Goal: Task Accomplishment & Management: Use online tool/utility

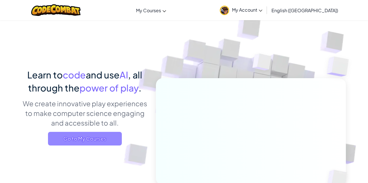
click at [62, 136] on span "Go to My Courses" at bounding box center [85, 139] width 74 height 14
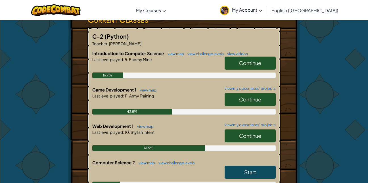
scroll to position [102, 0]
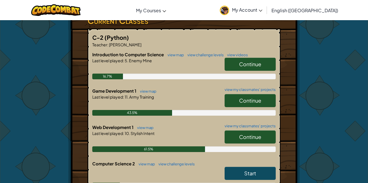
click at [253, 102] on span "Continue" at bounding box center [250, 100] width 22 height 7
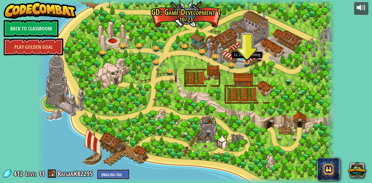
click at [245, 58] on img at bounding box center [246, 53] width 7 height 16
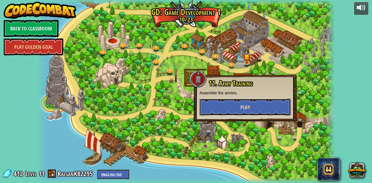
drag, startPoint x: 241, startPoint y: 107, endPoint x: 242, endPoint y: 101, distance: 6.6
click at [242, 101] on button "Play" at bounding box center [244, 106] width 91 height 17
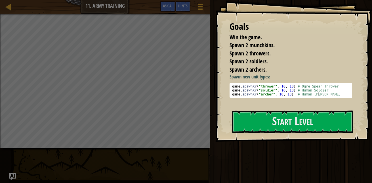
click at [223, 149] on div "Play Done" at bounding box center [289, 90] width 163 height 180
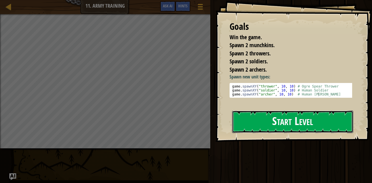
click at [261, 119] on button "Start Level" at bounding box center [292, 121] width 121 height 22
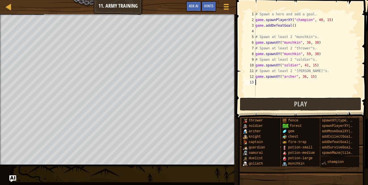
click at [210, 8] on span "Hints" at bounding box center [208, 5] width 9 height 5
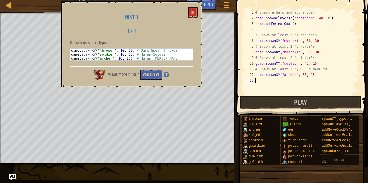
scroll to position [3, 0]
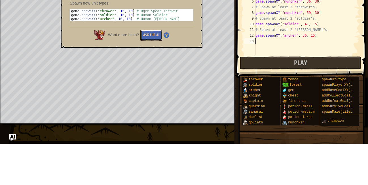
click at [146, 75] on button "Ask the AI" at bounding box center [151, 76] width 22 height 10
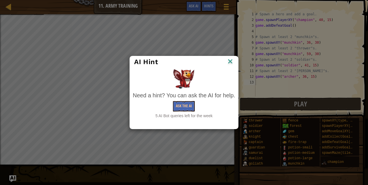
click at [228, 62] on img at bounding box center [230, 62] width 7 height 9
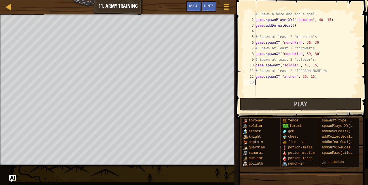
click at [257, 84] on div "# Spawn a hero and add a goal. game . spawnPlayerXY ( "champion" , 40 , 15 ) ga…" at bounding box center [306, 59] width 105 height 96
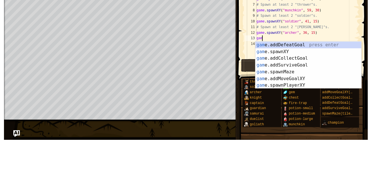
scroll to position [3, 0]
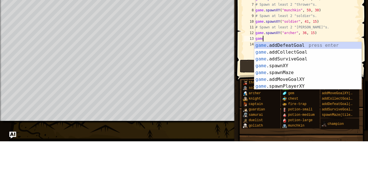
click at [282, 111] on div "game .addDefeatGoal press enter game .addCollectGoal press enter game .addSurvi…" at bounding box center [307, 116] width 107 height 61
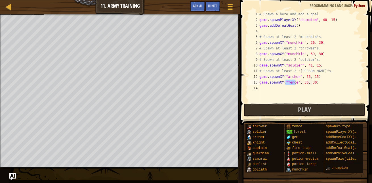
click at [314, 83] on div "# Spawn a hero and add a goal. game . spawnPlayerXY ( "champion" , 40 , 15 ) ga…" at bounding box center [310, 62] width 105 height 102
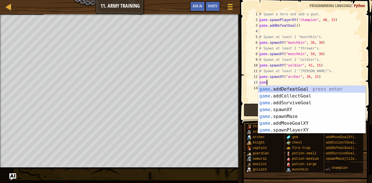
type textarea "g"
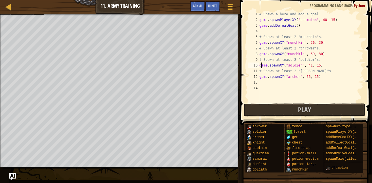
click at [261, 68] on div "# Spawn a hero and add a goal. game . spawnPlayerXY ( "champion" , 40 , 15 ) ga…" at bounding box center [310, 62] width 105 height 102
type textarea "game.spawnXY("soldier", 41, 15)"
click at [317, 66] on div "# Spawn a hero and add a goal. game . spawnPlayerXY ( "champion" , 40 , 15 ) ga…" at bounding box center [310, 62] width 105 height 102
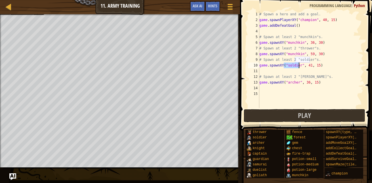
drag, startPoint x: 284, startPoint y: 65, endPoint x: 300, endPoint y: 67, distance: 16.0
click at [300, 67] on div "# Spawn a hero and add a goal. game . spawnPlayerXY ( "champion" , 40 , 15 ) ga…" at bounding box center [310, 65] width 105 height 108
click at [294, 79] on div "# Spawn a hero and add a goal. game . spawnPlayerXY ( "champion" , 40 , 15 ) ga…" at bounding box center [310, 65] width 105 height 108
drag, startPoint x: 285, startPoint y: 66, endPoint x: 298, endPoint y: 68, distance: 13.0
click at [298, 68] on div "# Spawn a hero and add a goal. game . spawnPlayerXY ( "champion" , 40 , 15 ) ga…" at bounding box center [310, 65] width 105 height 108
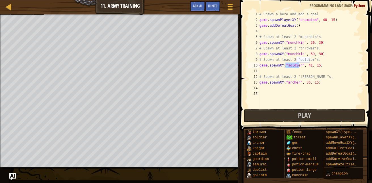
paste textarea "arch"
type textarea "game.spawnXY("[PERSON_NAME]", 41, 15)"
click at [261, 71] on div "# Spawn a hero and add a goal. game . spawnPlayerXY ( "champion" , 40 , 15 ) ga…" at bounding box center [310, 65] width 105 height 108
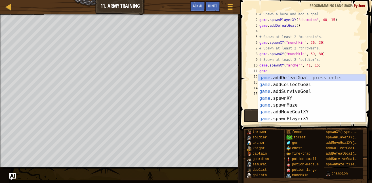
scroll to position [3, 0]
click at [281, 97] on div "game .addDefeatGoal press enter game .addCollectGoal press enter game .addSurvi…" at bounding box center [311, 104] width 107 height 61
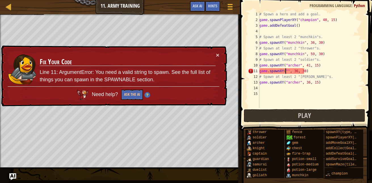
paste textarea "archer"
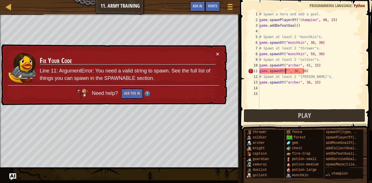
drag, startPoint x: 285, startPoint y: 69, endPoint x: 329, endPoint y: 58, distance: 45.1
click at [329, 58] on div "# Spawn a hero and add a goal. game . spawnPlayerXY ( "champion" , 40 , 15 ) ga…" at bounding box center [310, 65] width 105 height 108
click at [285, 71] on div "# Spawn a hero and add a goal. game . spawnPlayerXY ( "champion" , 40 , 15 ) ga…" at bounding box center [310, 65] width 105 height 108
paste textarea "archer"
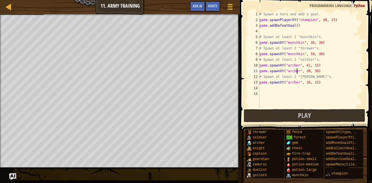
type textarea "game.spawnXY("archer", 36, 30)"
click at [14, 15] on div at bounding box center [120, 14] width 240 height 1
click at [22, 12] on div "Map Game Development 1 11. Army Training Game Menu Done Hints Ask AI" at bounding box center [120, 7] width 240 height 14
click at [19, 14] on div at bounding box center [120, 14] width 240 height 1
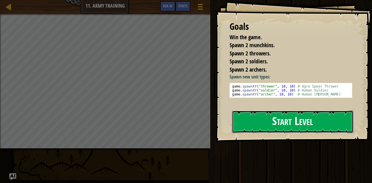
click at [243, 122] on button "Start Level" at bounding box center [292, 121] width 121 height 22
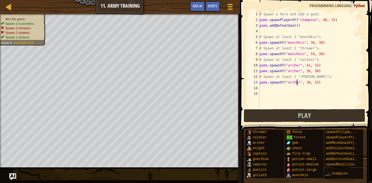
click at [297, 83] on div "# Spawn a hero and add a goal. game . spawnPlayerXY ( "champion" , 40 , 15 ) ga…" at bounding box center [310, 65] width 105 height 108
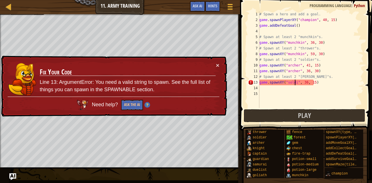
scroll to position [3, 3]
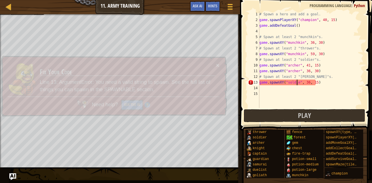
type textarea "game.spawnXY("soldier", 36, 15)"
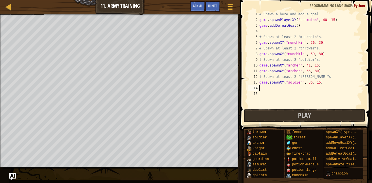
click at [261, 87] on div "# Spawn a hero and add a goal. game . spawnPlayerXY ( "champion" , 40 , 15 ) ga…" at bounding box center [310, 65] width 105 height 108
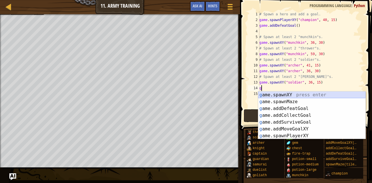
click at [267, 94] on div "g ame.spawnXY press enter g ame.spawnMaze press enter g ame.addDefeatGoal press…" at bounding box center [311, 121] width 107 height 61
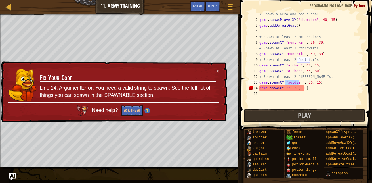
drag, startPoint x: 286, startPoint y: 82, endPoint x: 298, endPoint y: 83, distance: 11.9
click at [298, 83] on div "# Spawn a hero and add a goal. game . spawnPlayerXY ( "champion" , 40 , 15 ) ga…" at bounding box center [310, 65] width 105 height 108
click at [285, 89] on div "# Spawn a hero and add a goal. game . spawnPlayerXY ( "champion" , 40 , 15 ) ga…" at bounding box center [310, 65] width 105 height 108
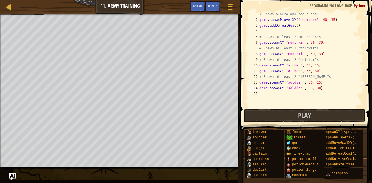
click at [23, 14] on div "Map Game Development 1 11. Army Training Game Menu Done Hints Ask AI" at bounding box center [120, 7] width 240 height 14
click at [307, 88] on div "# Spawn a hero and add a goal. game . spawnPlayerXY ( "champion" , 40 , 15 ) ga…" at bounding box center [310, 65] width 105 height 108
click at [308, 83] on div "# Spawn a hero and add a goal. game . spawnPlayerXY ( "champion" , 40 , 15 ) ga…" at bounding box center [310, 65] width 105 height 108
click at [315, 88] on div "# Spawn a hero and add a goal. game . spawnPlayerXY ( "champion" , 40 , 15 ) ga…" at bounding box center [310, 65] width 105 height 108
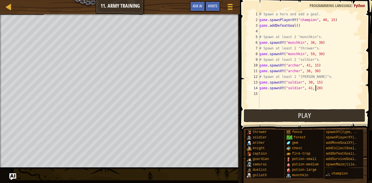
scroll to position [3, 5]
click at [313, 64] on div "# Spawn a hero and add a goal. game . spawnPlayerXY ( "champion" , 40 , 15 ) ga…" at bounding box center [310, 65] width 105 height 108
click at [311, 44] on div "# Spawn a hero and add a goal. game . spawnPlayerXY ( "champion" , 40 , 15 ) ga…" at bounding box center [310, 65] width 105 height 108
click at [309, 53] on div "# Spawn a hero and add a goal. game . spawnPlayerXY ( "champion" , 40 , 15 ) ga…" at bounding box center [310, 65] width 105 height 108
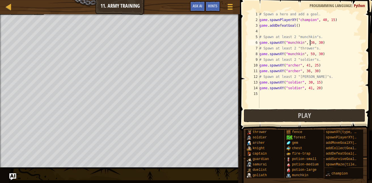
click at [309, 42] on div "# Spawn a hero and add a goal. game . spawnPlayerXY ( "champion" , 40 , 15 ) ga…" at bounding box center [310, 65] width 105 height 108
click at [286, 114] on button "Play" at bounding box center [304, 115] width 121 height 13
click at [249, 119] on button "Play" at bounding box center [304, 115] width 121 height 13
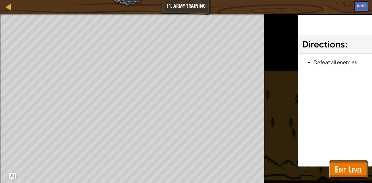
click at [334, 166] on button "Edit Level" at bounding box center [348, 169] width 39 height 18
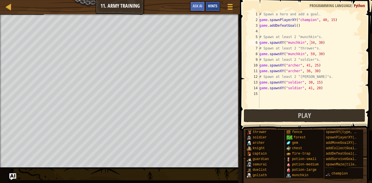
click at [212, 10] on div "Hints" at bounding box center [212, 6] width 15 height 10
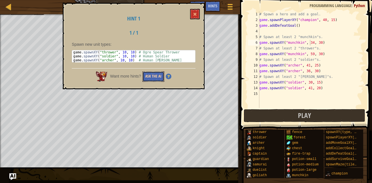
click at [149, 80] on button "Ask the AI" at bounding box center [153, 76] width 22 height 10
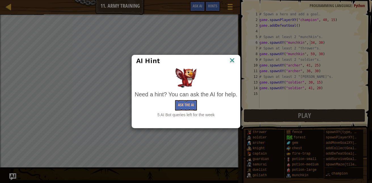
click at [237, 53] on div "AI Hint Need a hint? You can ask the AI for help. Ask the AI 5 AI Bot queries l…" at bounding box center [186, 91] width 372 height 183
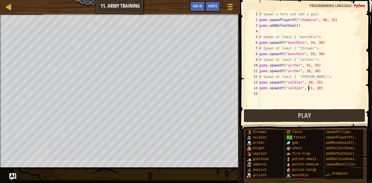
click at [308, 87] on div "# Spawn a hero and add a goal. game . spawnPlayerXY ( "champion" , 40 , 15 ) ga…" at bounding box center [310, 65] width 105 height 108
click at [316, 88] on div "# Spawn a hero and add a goal. game . spawnPlayerXY ( "champion" , 40 , 15 ) ga…" at bounding box center [310, 65] width 105 height 108
click at [315, 83] on div "# Spawn a hero and add a goal. game . spawnPlayerXY ( "champion" , 40 , 15 ) ga…" at bounding box center [310, 65] width 105 height 108
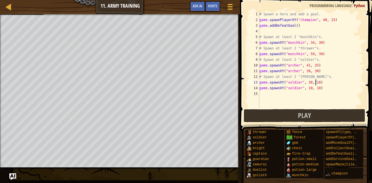
click at [307, 82] on div "# Spawn a hero and add a goal. game . spawnPlayerXY ( "champion" , 40 , 15 ) ga…" at bounding box center [310, 65] width 105 height 108
click at [307, 89] on div "# Spawn a hero and add a goal. game . spawnPlayerXY ( "champion" , 40 , 15 ) ga…" at bounding box center [310, 65] width 105 height 108
click at [216, 9] on div "Hints" at bounding box center [212, 6] width 15 height 10
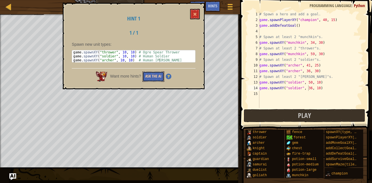
click at [150, 79] on button "Ask the AI" at bounding box center [153, 76] width 22 height 10
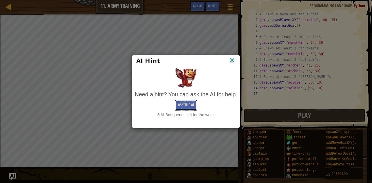
click at [189, 104] on button "Ask the AI" at bounding box center [186, 105] width 22 height 10
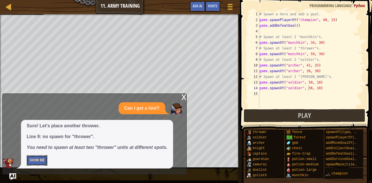
click at [41, 159] on button "Show Me" at bounding box center [37, 160] width 21 height 10
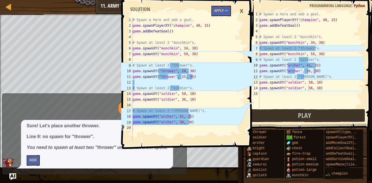
click at [315, 49] on div "# Spawn a hero and add a goal. game . spawnPlayerXY ( "champion" , 40 , 15 ) ga…" at bounding box center [310, 65] width 105 height 108
type textarea "#"
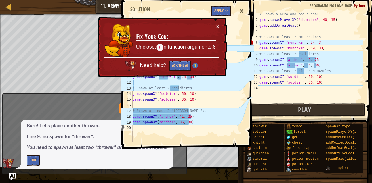
click at [217, 24] on button "×" at bounding box center [217, 27] width 3 height 6
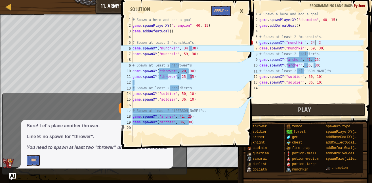
click at [338, 45] on div "# Spawn a hero and add a goal. game . spawnPlayerXY ( "champion" , 40 , 15 ) ga…" at bounding box center [310, 62] width 105 height 102
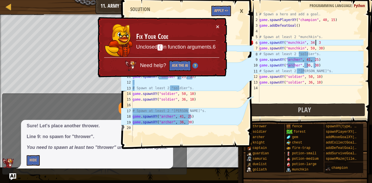
click at [316, 43] on div "# Spawn a hero and add a goal. game . spawnPlayerXY ( "champion" , 40 , 15 ) ga…" at bounding box center [310, 62] width 105 height 102
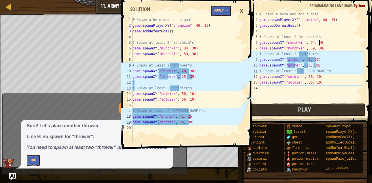
click at [307, 54] on div "# Spawn a hero and add a goal. game . spawnPlayerXY ( "champion" , 40 , 15 ) ga…" at bounding box center [310, 62] width 105 height 102
click at [310, 55] on div "# Spawn a hero and add a goal. game . spawnPlayerXY ( "champion" , 40 , 15 ) ga…" at bounding box center [310, 62] width 105 height 102
click at [306, 57] on div "# Spawn a hero and add a goal. game . spawnPlayerXY ( "champion" , 40 , 15 ) ga…" at bounding box center [310, 62] width 105 height 102
click at [308, 54] on div "# Spawn a hero and add a goal. game . spawnPlayerXY ( "champion" , 40 , 15 ) ga…" at bounding box center [310, 62] width 105 height 102
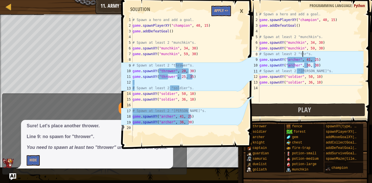
click at [302, 54] on div "# Spawn a hero and add a goal. game . spawnPlayerXY ( "champion" , 40 , 15 ) ga…" at bounding box center [310, 62] width 105 height 102
click at [301, 54] on div "# Spawn a hero and add a goal. game . spawnPlayerXY ( "champion" , 40 , 15 ) ga…" at bounding box center [310, 62] width 105 height 102
click at [301, 53] on div "# Spawn a hero and add a goal. game . spawnPlayerXY ( "champion" , 40 , 15 ) ga…" at bounding box center [310, 62] width 105 height 102
click at [302, 54] on div "# Spawn a hero and add a goal. game . spawnPlayerXY ( "champion" , 40 , 15 ) ga…" at bounding box center [310, 62] width 105 height 102
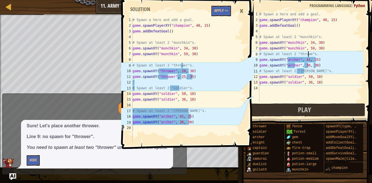
scroll to position [3, 4]
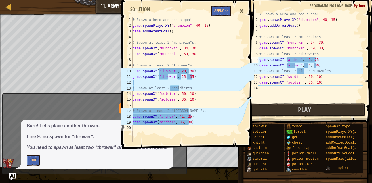
click at [297, 61] on div "# Spawn a hero and add a goal. game . spawnPlayerXY ( "champion" , 40 , 15 ) ga…" at bounding box center [310, 62] width 105 height 102
click at [295, 66] on div "# Spawn a hero and add a goal. game . spawnPlayerXY ( "champion" , 40 , 15 ) ga…" at bounding box center [310, 62] width 105 height 102
click at [294, 65] on div "# Spawn a hero and add a goal. game . spawnPlayerXY ( "champion" , 40 , 15 ) ga…" at bounding box center [310, 62] width 105 height 102
click at [293, 67] on div "# Spawn a hero and add a goal. game . spawnPlayerXY ( "champion" , 40 , 15 ) ga…" at bounding box center [310, 62] width 105 height 102
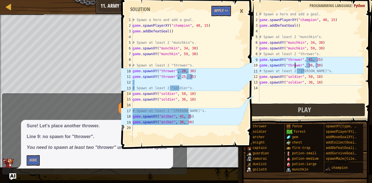
scroll to position [3, 3]
click at [304, 73] on div "# Spawn a hero and add a goal. game . spawnPlayerXY ( "champion" , 40 , 15 ) ga…" at bounding box center [310, 62] width 105 height 102
click at [318, 65] on div "# Spawn a hero and add a goal. game . spawnPlayerXY ( "champion" , 40 , 15 ) ga…" at bounding box center [310, 62] width 105 height 102
click at [315, 65] on div "# Spawn a hero and add a goal. game . spawnPlayerXY ( "champion" , 40 , 15 ) ga…" at bounding box center [310, 62] width 105 height 102
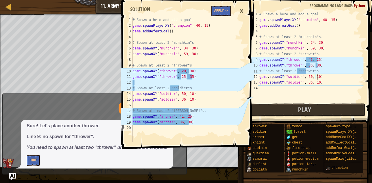
click at [318, 74] on div "# Spawn a hero and add a goal. game . spawnPlayerXY ( "champion" , 40 , 15 ) ga…" at bounding box center [310, 62] width 105 height 102
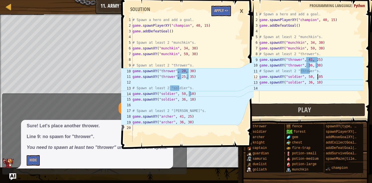
scroll to position [3, 5]
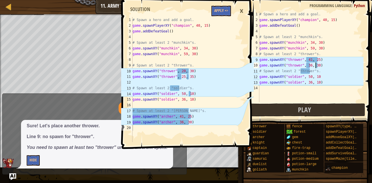
click at [315, 65] on div "# Spawn a hero and add a goal. game . spawnPlayerXY ( "champion" , 40 , 15 ) ga…" at bounding box center [310, 62] width 105 height 102
click at [308, 65] on div "# Spawn a hero and add a goal. game . spawnPlayerXY ( "champion" , 40 , 15 ) ga…" at bounding box center [310, 62] width 105 height 102
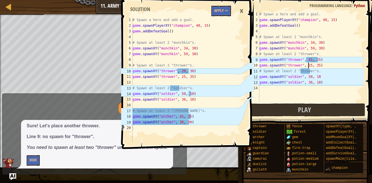
click at [307, 58] on div "# Spawn a hero and add a goal. game . spawnPlayerXY ( "champion" , 40 , 15 ) ga…" at bounding box center [310, 62] width 105 height 102
click at [307, 59] on div "# Spawn a hero and add a goal. game . spawnPlayerXY ( "champion" , 40 , 15 ) ga…" at bounding box center [310, 62] width 105 height 102
click at [316, 60] on div "# Spawn a hero and add a goal. game . spawnPlayerXY ( "champion" , 40 , 15 ) ga…" at bounding box center [310, 62] width 105 height 102
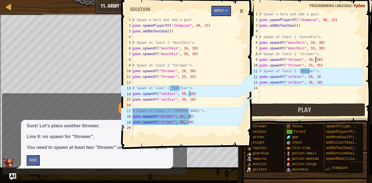
scroll to position [3, 5]
click at [310, 71] on div "# Spawn a hero and add a goal. game . spawnPlayerXY ( "champion" , 40 , 15 ) ga…" at bounding box center [310, 62] width 105 height 102
click at [305, 73] on div "# Spawn a hero and add a goal. game . spawnPlayerXY ( "champion" , 40 , 15 ) ga…" at bounding box center [310, 62] width 105 height 102
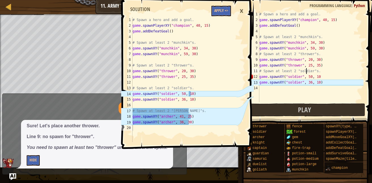
click at [316, 76] on div "# Spawn a hero and add a goal. game . spawnPlayerXY ( "champion" , 40 , 15 ) ga…" at bounding box center [310, 62] width 105 height 102
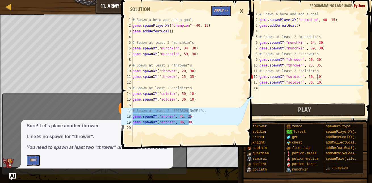
scroll to position [3, 5]
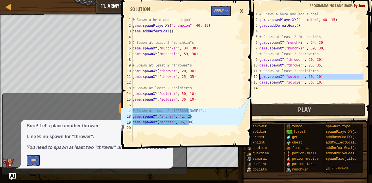
click at [259, 77] on div "12" at bounding box center [253, 77] width 11 height 6
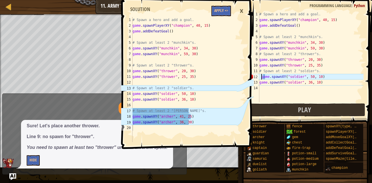
type textarea "game.spawnXY("soldier", 50, 10)"
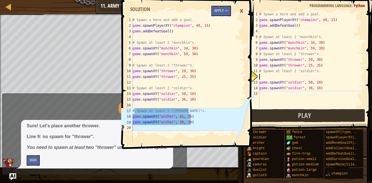
scroll to position [3, 0]
type textarea "# Spawn at least 2 "soldier"s."
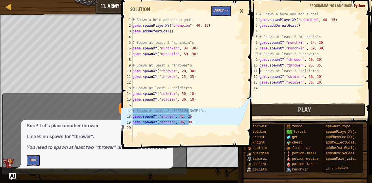
click at [259, 71] on div "# Spawn a hero and add a goal. game . spawnPlayerXY ( "champion" , 40 , 15 ) ga…" at bounding box center [310, 62] width 105 height 102
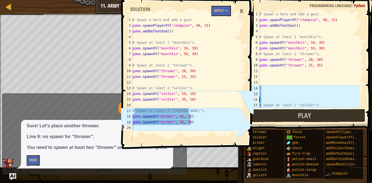
click at [262, 97] on div "# Spawn a hero and add a goal. game . spawnPlayerXY ( "champion" , 40 , 15 ) ga…" at bounding box center [308, 65] width 101 height 108
click at [265, 100] on div "# Spawn a hero and add a goal. game . spawnPlayerXY ( "champion" , 40 , 15 ) ga…" at bounding box center [308, 65] width 101 height 108
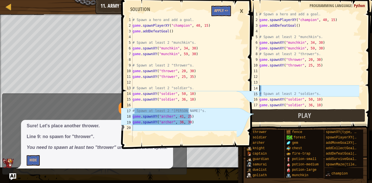
click at [356, 87] on div "# Spawn a hero and add a goal. game . spawnPlayerXY ( "champion" , 40 , 15 ) ga…" at bounding box center [308, 65] width 101 height 108
click at [356, 88] on div "# Spawn a hero and add a goal. game . spawnPlayerXY ( "champion" , 40 , 15 ) ga…" at bounding box center [308, 65] width 101 height 108
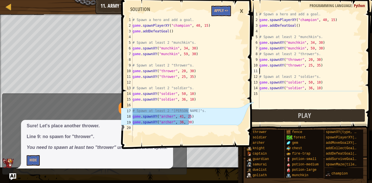
type textarea "game.spawnXY("thrower", 25, 35)"
click at [278, 96] on div "# Spawn a hero and add a goal. game . spawnPlayerXY ( "champion" , 40 , 15 ) ga…" at bounding box center [310, 65] width 105 height 108
click at [315, 83] on div "# Spawn a hero and add a goal. game . spawnPlayerXY ( "champion" , 40 , 15 ) ga…" at bounding box center [310, 65] width 105 height 108
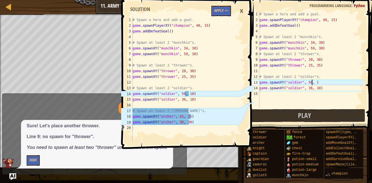
scroll to position [3, 4]
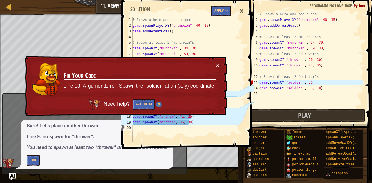
click at [218, 66] on button "×" at bounding box center [217, 65] width 3 height 6
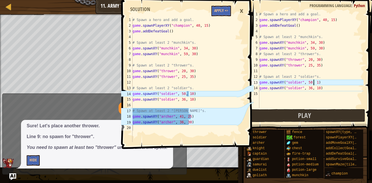
type textarea "game.spawnXY("soldier", 50, 10)"
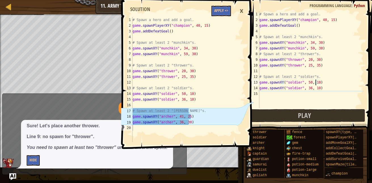
click at [260, 94] on div "# Spawn a hero and add a goal. game . spawnPlayerXY ( "champion" , 40 , 15 ) ga…" at bounding box center [310, 65] width 105 height 108
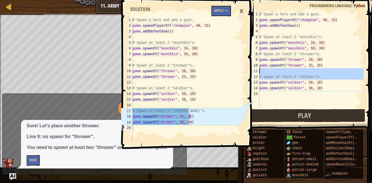
drag, startPoint x: 258, startPoint y: 75, endPoint x: 302, endPoint y: 74, distance: 43.4
click at [302, 74] on div "1 2 3 4 5 6 7 8 9 10 11 12 13 14 15 # Spawn a hero and add a goal. game . spawn…" at bounding box center [305, 59] width 117 height 96
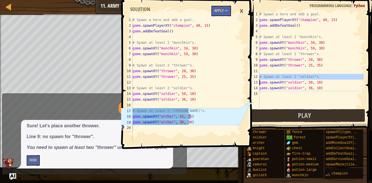
click at [265, 68] on div "# Spawn a hero and add a goal. game . spawnPlayerXY ( "champion" , 40 , 15 ) ga…" at bounding box center [310, 65] width 105 height 108
drag, startPoint x: 314, startPoint y: 77, endPoint x: 259, endPoint y: 77, distance: 55.3
click at [259, 77] on div "# Spawn a hero and add a goal. game . spawnPlayerXY ( "champion" , 40 , 15 ) ga…" at bounding box center [310, 65] width 105 height 108
type textarea "# Spawn at least 2 "soldier"s."
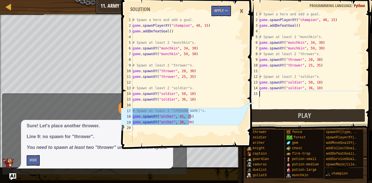
click at [268, 94] on div "# Spawn a hero and add a goal. game . spawnPlayerXY ( "champion" , 40 , 15 ) ga…" at bounding box center [310, 65] width 105 height 108
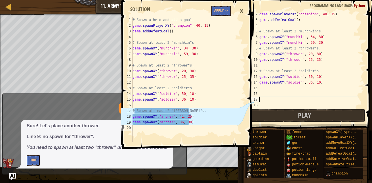
click at [260, 98] on div "game . spawnPlayerXY ( "champion" , 40 , 15 ) game . addDefeatGoal ( ) # Spawn …" at bounding box center [308, 65] width 101 height 108
paste textarea "# Spawn at least 2 "soldier"s."
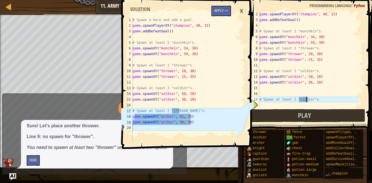
click at [306, 99] on div "game . spawnPlayerXY ( "champion" , 40 , 15 ) game . addDefeatGoal ( ) # Spawn …" at bounding box center [308, 65] width 101 height 108
type textarea "# Spawn at least 2 "[PERSON_NAME]"s."
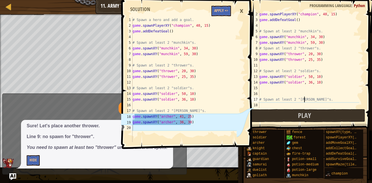
scroll to position [3, 4]
click at [263, 104] on div "game . spawnPlayerXY ( "champion" , 40 , 15 ) game . addDefeatGoal ( ) # Spawn …" at bounding box center [308, 65] width 101 height 108
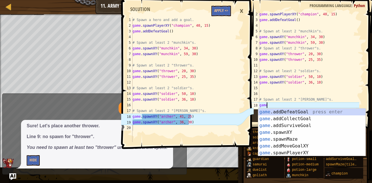
scroll to position [3, 0]
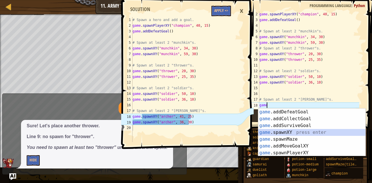
click at [288, 132] on div "game .addDefeatGoal press enter game .addCollectGoal press enter game .addSurvi…" at bounding box center [311, 138] width 107 height 61
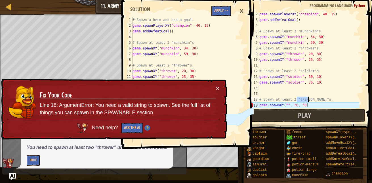
drag, startPoint x: 297, startPoint y: 100, endPoint x: 308, endPoint y: 102, distance: 11.3
click at [308, 102] on div "game . spawnPlayerXY ( "champion" , 40 , 15 ) game . addDefeatGoal ( ) # Spawn …" at bounding box center [308, 65] width 101 height 108
paste textarea "# Spawn at least 2 "soldier"s."
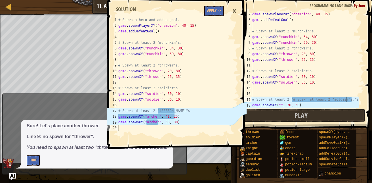
click at [277, 105] on div "game . spawnPlayerXY ( "champion" , 40 , 15 ) game . addDefeatGoal ( ) # Spawn …" at bounding box center [305, 65] width 108 height 108
click at [279, 105] on div "game . spawnPlayerXY ( "champion" , 40 , 15 ) game . addDefeatGoal ( ) # Spawn …" at bounding box center [305, 65] width 108 height 108
paste textarea "# Spawn at least 2 "soldier"s."
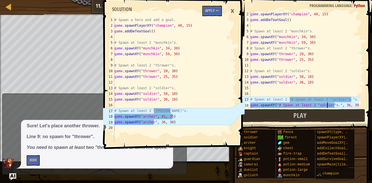
click at [326, 106] on div "game . spawnPlayerXY ( "champion" , 40 , 15 ) game . addDefeatGoal ( ) # Spawn …" at bounding box center [304, 65] width 110 height 108
click at [322, 105] on div "game . spawnPlayerXY ( "champion" , 40 , 15 ) game . addDefeatGoal ( ) # Spawn …" at bounding box center [304, 65] width 110 height 108
click at [321, 106] on div "game . spawnPlayerXY ( "champion" , 40 , 15 ) game . addDefeatGoal ( ) # Spawn …" at bounding box center [304, 65] width 110 height 108
click at [322, 106] on div "game . spawnPlayerXY ( "champion" , 40 , 15 ) game . addDefeatGoal ( ) # Spawn …" at bounding box center [304, 65] width 110 height 108
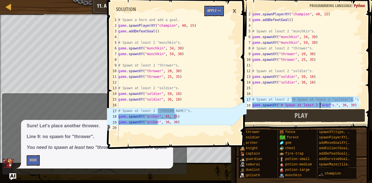
scroll to position [3, 6]
click at [315, 104] on div "game . spawnPlayerXY ( "champion" , 40 , 15 ) game . addDefeatGoal ( ) # Spawn …" at bounding box center [305, 65] width 108 height 108
click at [314, 105] on div "game . spawnPlayerXY ( "champion" , 40 , 15 ) game . addDefeatGoal ( ) # Spawn …" at bounding box center [305, 65] width 108 height 108
click at [316, 105] on div "game . spawnPlayerXY ( "champion" , 40 , 15 ) game . addDefeatGoal ( ) # Spawn …" at bounding box center [305, 65] width 108 height 108
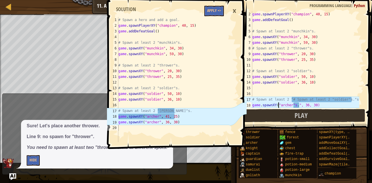
scroll to position [3, 5]
click at [295, 105] on div "game . spawnPlayerXY ( "champion" , 40 , 15 ) game . addDefeatGoal ( ) # Spawn …" at bounding box center [305, 65] width 108 height 108
click at [341, 99] on div "game . spawnPlayerXY ( "champion" , 40 , 15 ) game . addDefeatGoal ( ) # Spawn …" at bounding box center [305, 65] width 108 height 108
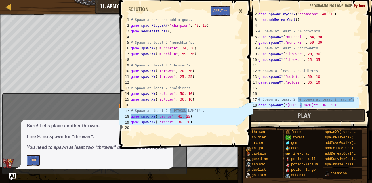
scroll to position [3, 7]
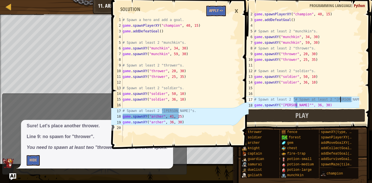
click at [351, 98] on div "game . spawnPlayerXY ( "champion" , 40 , 15 ) game . addDefeatGoal ( ) # Spawn …" at bounding box center [306, 65] width 106 height 108
click at [352, 99] on div "game . spawnPlayerXY ( "champion" , 40 , 15 ) game . addDefeatGoal ( ) # Spawn …" at bounding box center [306, 65] width 106 height 108
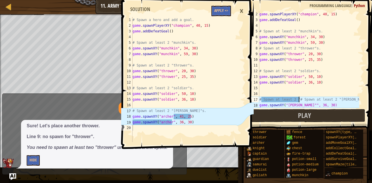
click at [299, 99] on div "game . spawnPlayerXY ( "champion" , 40 , 15 ) game . addDefeatGoal ( ) # Spawn …" at bounding box center [308, 65] width 101 height 108
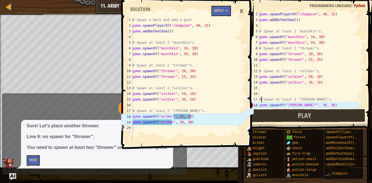
click at [306, 105] on div "game . spawnPlayerXY ( "champion" , 40 , 15 ) game . addDefeatGoal ( ) # Spawn …" at bounding box center [308, 65] width 101 height 108
click at [308, 105] on div "game . spawnPlayerXY ( "champion" , 40 , 15 ) game . addDefeatGoal ( ) # Spawn …" at bounding box center [308, 65] width 101 height 108
click at [300, 105] on div "game . spawnPlayerXY ( "champion" , 40 , 15 ) game . addDefeatGoal ( ) # Spawn …" at bounding box center [308, 65] width 101 height 108
type textarea "game.spawnXY("archer", 36, 30)"
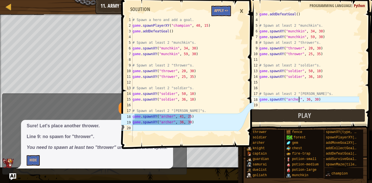
scroll to position [11, 0]
click at [271, 105] on div "game . addDefeatGoal ( ) # Spawn at least 2 "munchkin"s. game . spawnXY ( "munc…" at bounding box center [308, 65] width 101 height 108
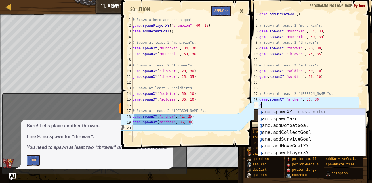
click at [272, 110] on div "g ame.spawnXY press enter g ame.spawnMaze press enter g ame.addDefeatGoal press…" at bounding box center [311, 138] width 107 height 61
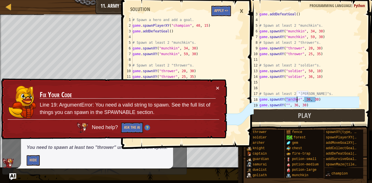
drag, startPoint x: 285, startPoint y: 99, endPoint x: 297, endPoint y: 100, distance: 11.9
click at [297, 100] on div "game . addDefeatGoal ( ) # Spawn at least 2 "munchkin"s. game . spawnXY ( "munc…" at bounding box center [308, 65] width 101 height 108
click at [284, 105] on div "game . addDefeatGoal ( ) # Spawn at least 2 "munchkin"s. game . spawnXY ( "munc…" at bounding box center [308, 65] width 101 height 108
click at [286, 105] on div "game . addDefeatGoal ( ) # Spawn at least 2 "munchkin"s. game . spawnXY ( "munc…" at bounding box center [308, 65] width 101 height 108
paste textarea "archer"
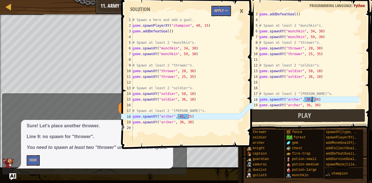
click at [312, 100] on div "game . addDefeatGoal ( ) # Spawn at least 2 "munchkin"s. game . spawnXY ( "munc…" at bounding box center [308, 65] width 101 height 108
click at [313, 101] on div "game . addDefeatGoal ( ) # Spawn at least 2 "munchkin"s. game . spawnXY ( "munc…" at bounding box center [308, 65] width 101 height 108
click at [308, 98] on div "game . addDefeatGoal ( ) # Spawn at least 2 "munchkin"s. game . spawnXY ( "munc…" at bounding box center [308, 65] width 101 height 108
click at [305, 98] on div "game . addDefeatGoal ( ) # Spawn at least 2 "munchkin"s. game . spawnXY ( "munc…" at bounding box center [308, 65] width 101 height 108
click at [306, 99] on div "game . addDefeatGoal ( ) # Spawn at least 2 "munchkin"s. game . spawnXY ( "munc…" at bounding box center [308, 65] width 101 height 108
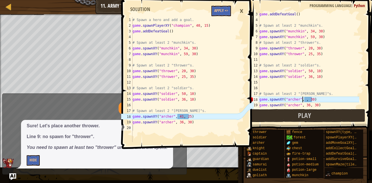
scroll to position [3, 4]
click at [313, 98] on div "game . addDefeatGoal ( ) # Spawn at least 2 "munchkin"s. game . spawnXY ( "munc…" at bounding box center [308, 65] width 101 height 108
click at [313, 100] on div "game . addDefeatGoal ( ) # Spawn at least 2 "munchkin"s. game . spawnXY ( "munc…" at bounding box center [308, 65] width 101 height 108
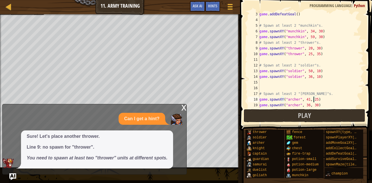
type textarea "game.spawnXY("[PERSON_NAME]", 41, 25)"
click at [183, 108] on div "x" at bounding box center [183, 107] width 5 height 6
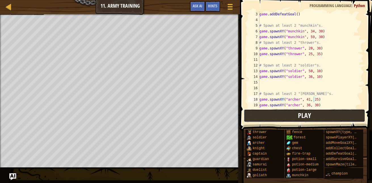
click at [263, 112] on button "Play" at bounding box center [304, 115] width 121 height 13
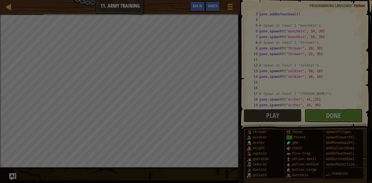
click at [329, 1] on body "Map Game Development 1 11. Army Training Game Menu Done Hints Ask AI 1 2 3 4 5 …" at bounding box center [186, 0] width 372 height 1
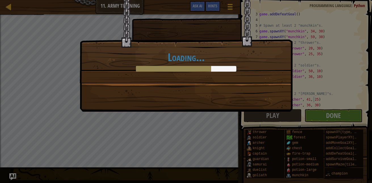
click at [313, 114] on div "Loading..." at bounding box center [186, 91] width 372 height 183
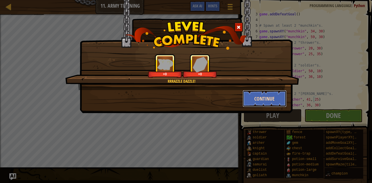
click at [275, 99] on button "Continue" at bounding box center [264, 98] width 44 height 17
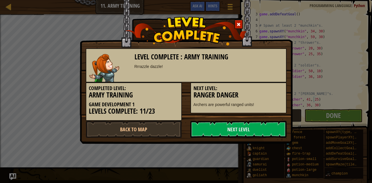
click at [323, 114] on div "Level Complete : Army Training Rrrazzle dazzle! Completed Level: Army Training …" at bounding box center [186, 91] width 372 height 183
click at [267, 137] on link "Next Level" at bounding box center [238, 129] width 96 height 17
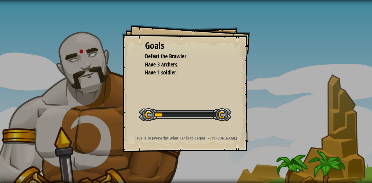
click at [267, 128] on div "Goals Defeat the Brawler Have 3 archers. Have 1 soldier. Start Level Error load…" at bounding box center [186, 91] width 372 height 183
click at [325, 85] on div "Goals Defeat the Brawler Have 3 archers. Have 1 soldier. Start Level Error load…" at bounding box center [186, 91] width 372 height 183
